Goal: Transaction & Acquisition: Obtain resource

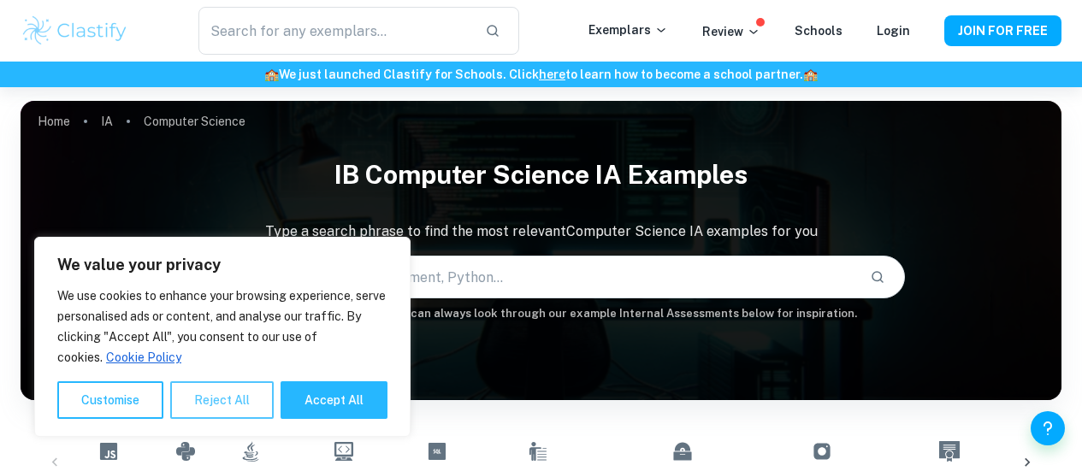
click at [206, 402] on button "Reject All" at bounding box center [222, 401] width 104 height 38
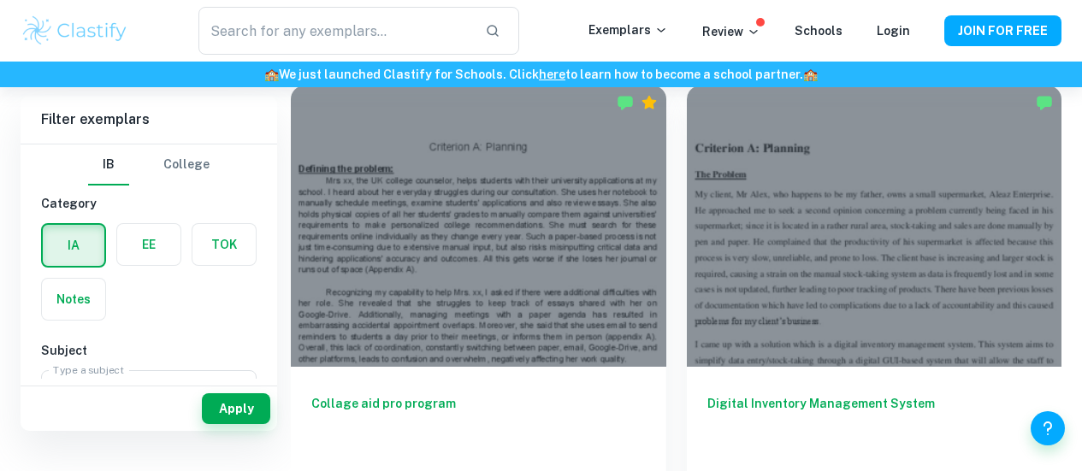
scroll to position [396, 0]
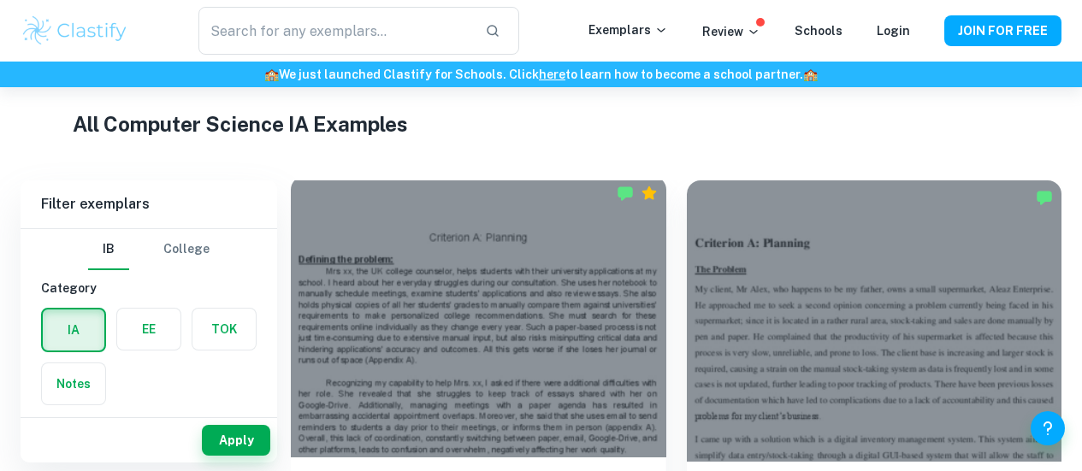
click at [377, 287] on div at bounding box center [479, 317] width 376 height 282
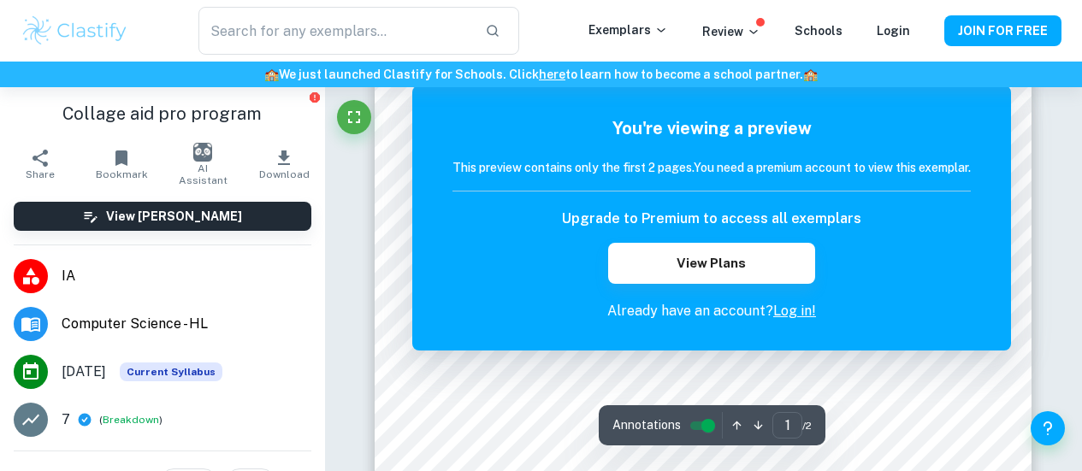
scroll to position [110, 0]
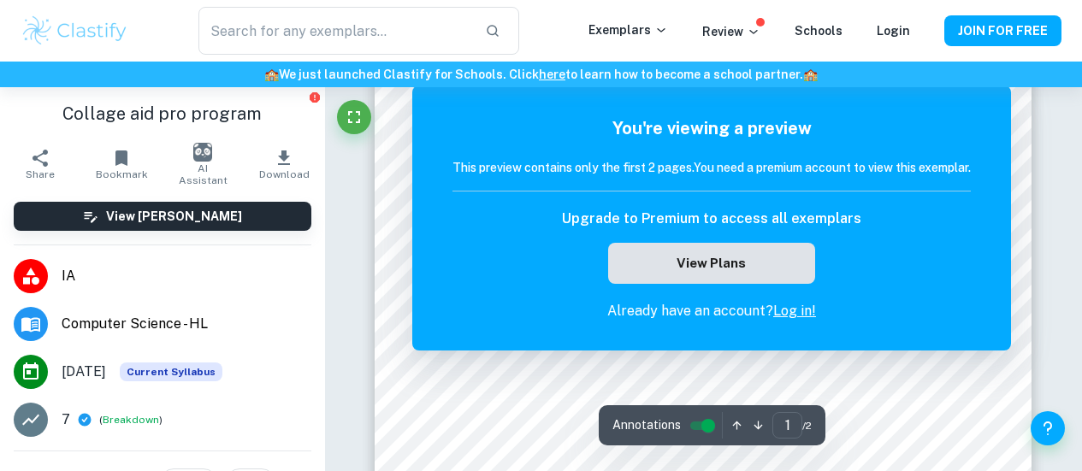
click at [756, 269] on button "View Plans" at bounding box center [711, 263] width 207 height 41
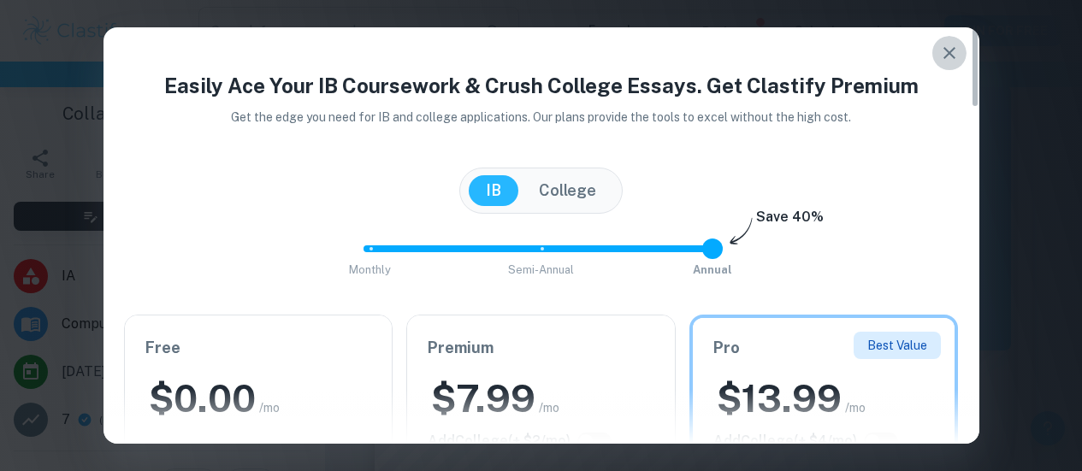
click at [960, 60] on button "button" at bounding box center [950, 53] width 34 height 34
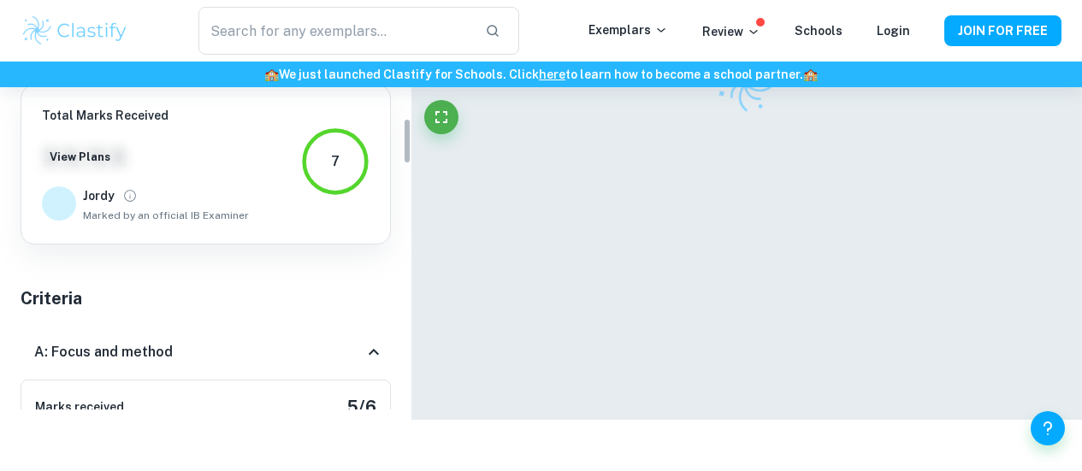
scroll to position [240, 0]
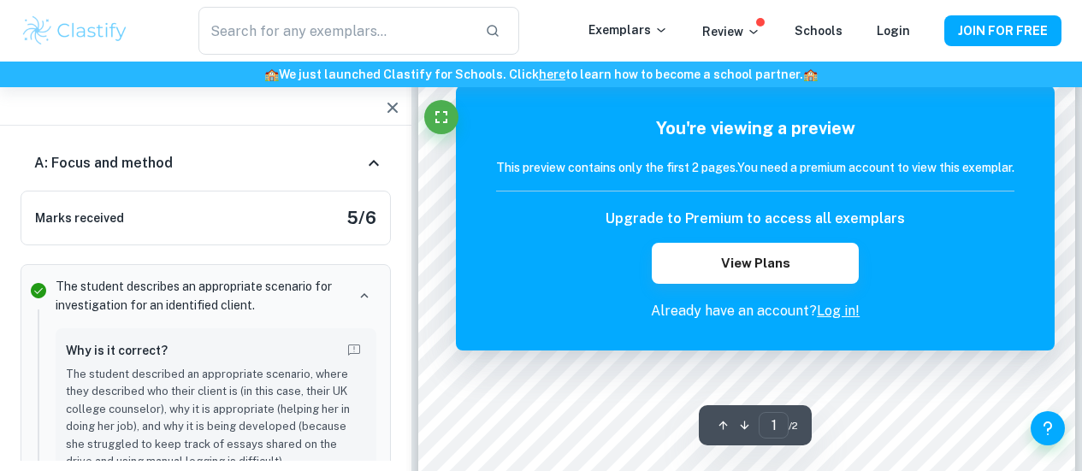
click at [839, 308] on link "Log in!" at bounding box center [838, 311] width 43 height 16
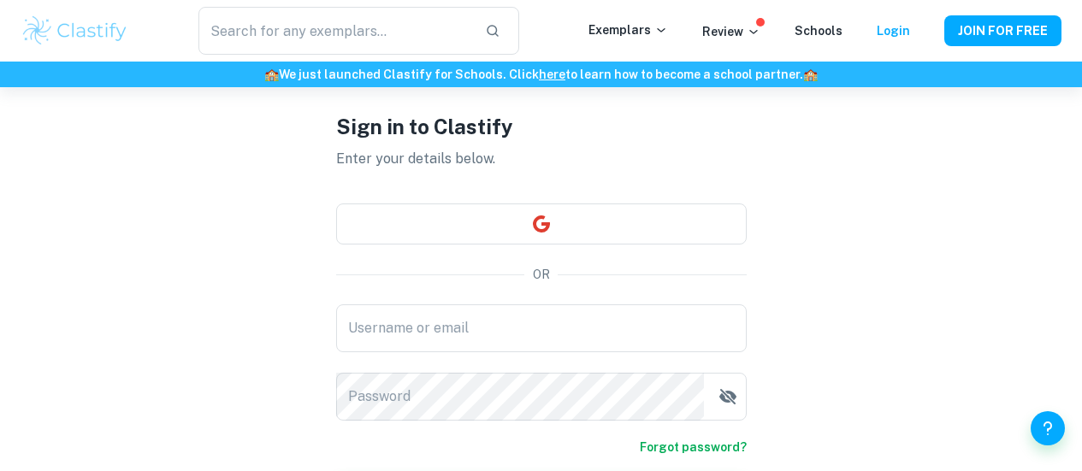
scroll to position [57, 0]
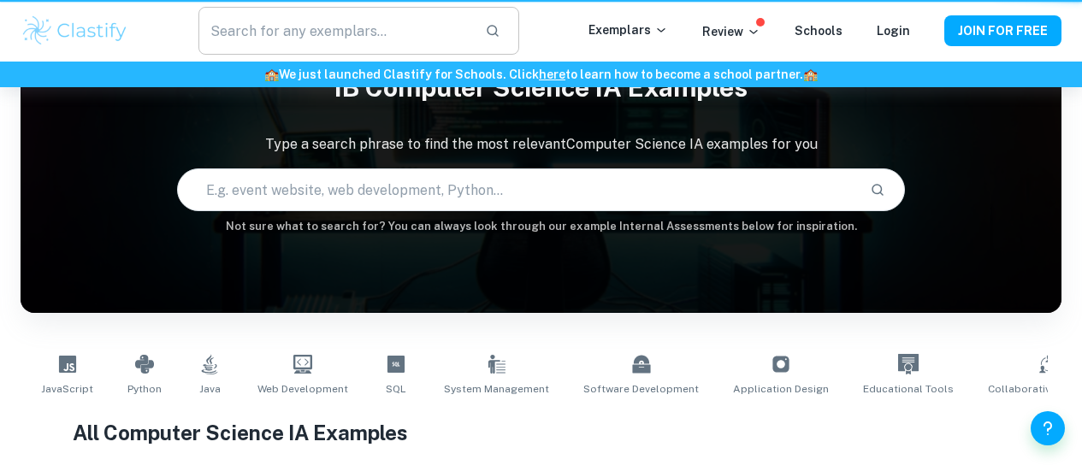
scroll to position [396, 0]
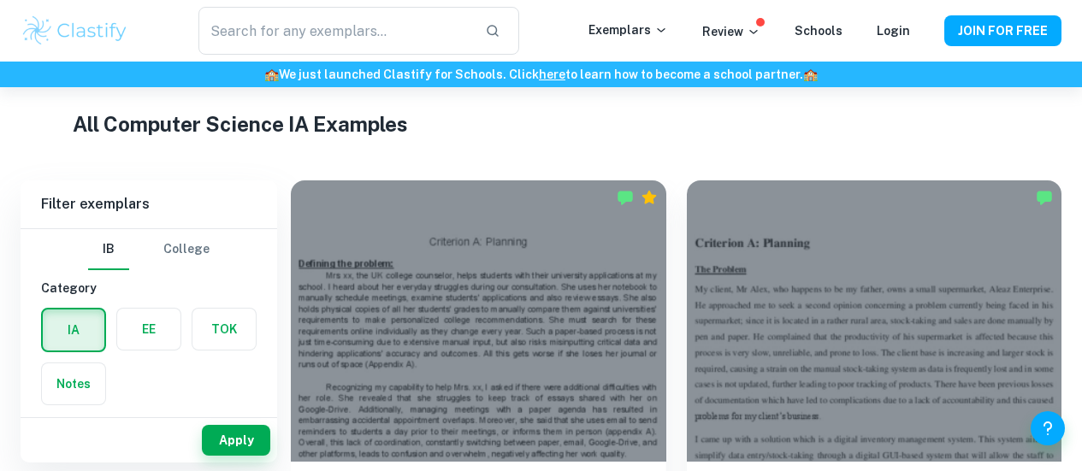
drag, startPoint x: 411, startPoint y: 28, endPoint x: 406, endPoint y: 81, distance: 53.2
click at [406, 81] on h6 "🏫 We just launched Clastify for Schools. Click here to learn how to become a sc…" at bounding box center [541, 74] width 1076 height 19
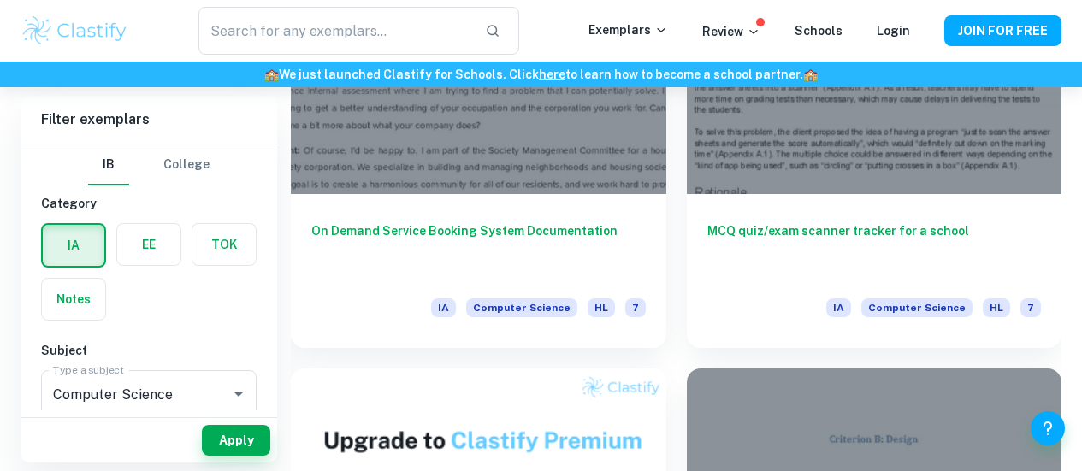
scroll to position [1577, 0]
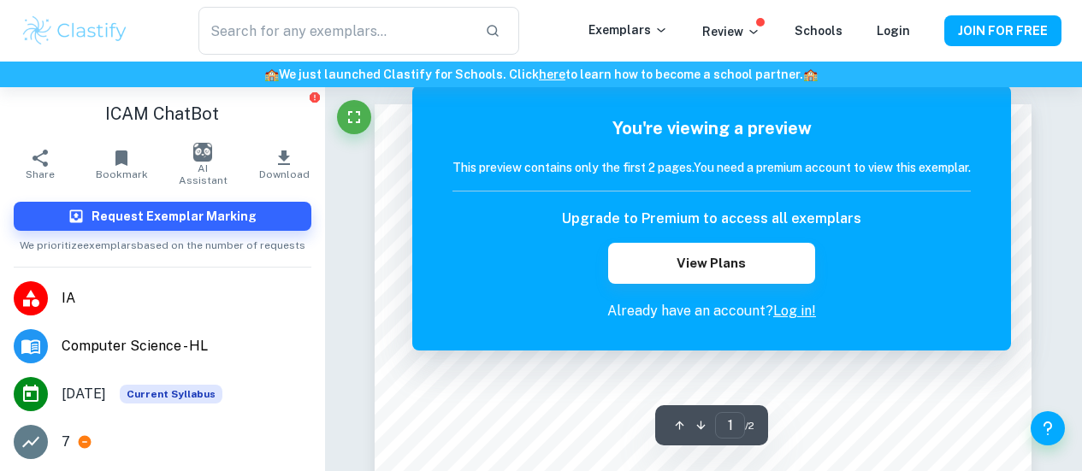
click at [802, 311] on link "Log in!" at bounding box center [795, 311] width 43 height 16
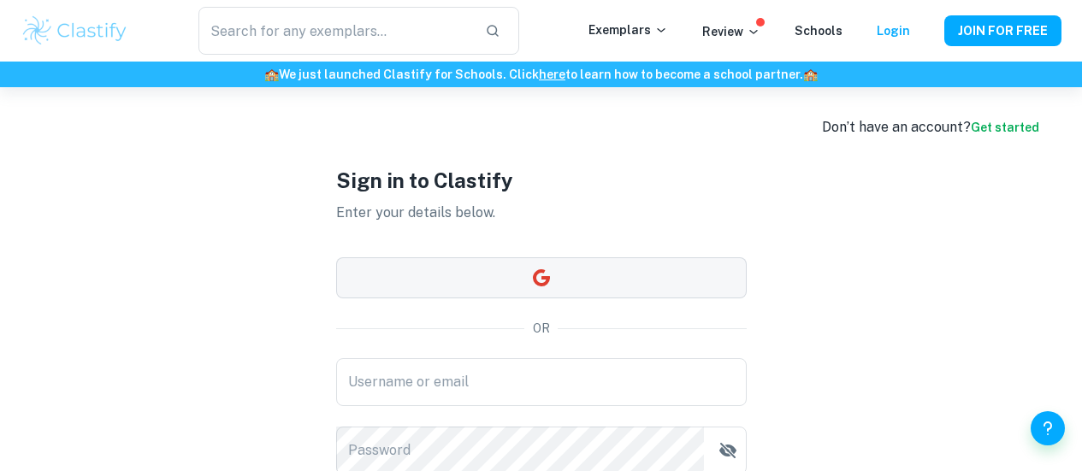
scroll to position [3, 0]
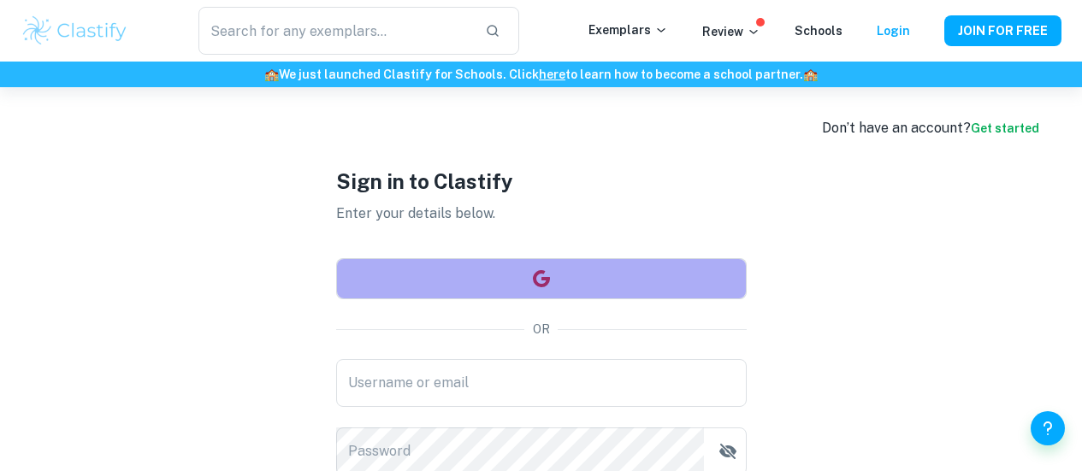
click at [542, 279] on icon "button" at bounding box center [540, 278] width 17 height 17
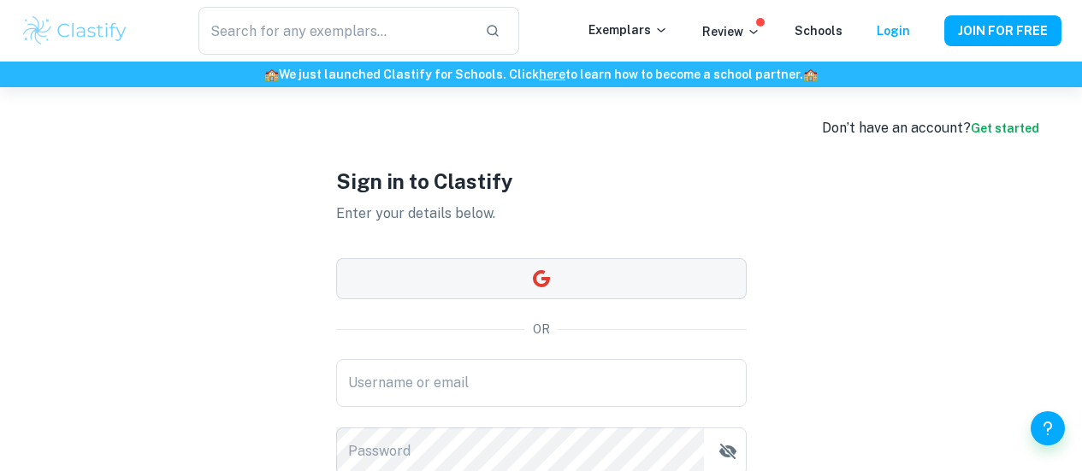
drag, startPoint x: 371, startPoint y: 308, endPoint x: 394, endPoint y: 294, distance: 28.0
click at [394, 294] on div "Sign in to Clastify Enter your details below. OR Username or email Username or …" at bounding box center [541, 368] width 411 height 568
click at [454, 273] on button "button" at bounding box center [541, 278] width 411 height 41
